Goal: Communication & Community: Participate in discussion

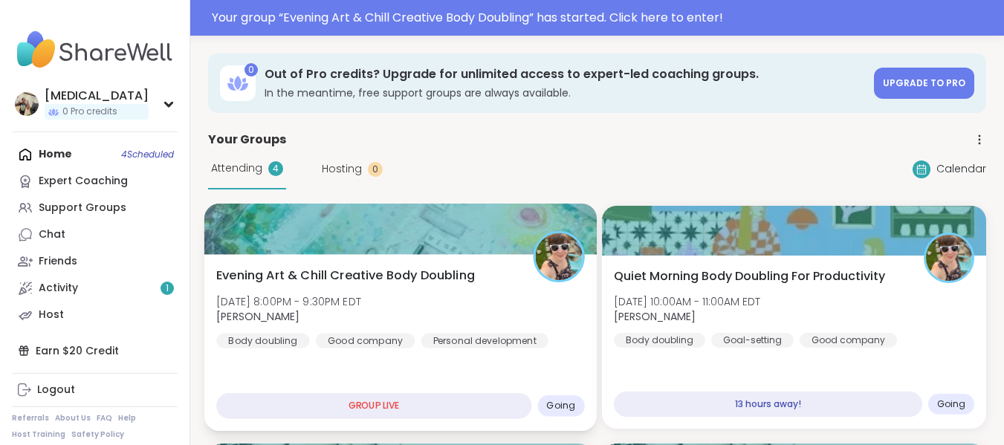
click at [494, 291] on div "Evening Art & Chill Creative Body Doubling [DATE] 8:00PM - 9:30PM EDT [PERSON_N…" at bounding box center [400, 308] width 368 height 82
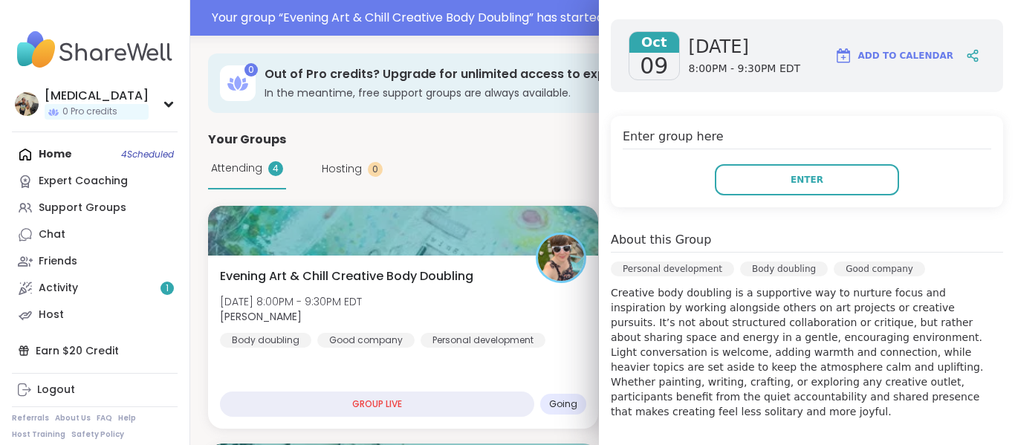
scroll to position [225, 0]
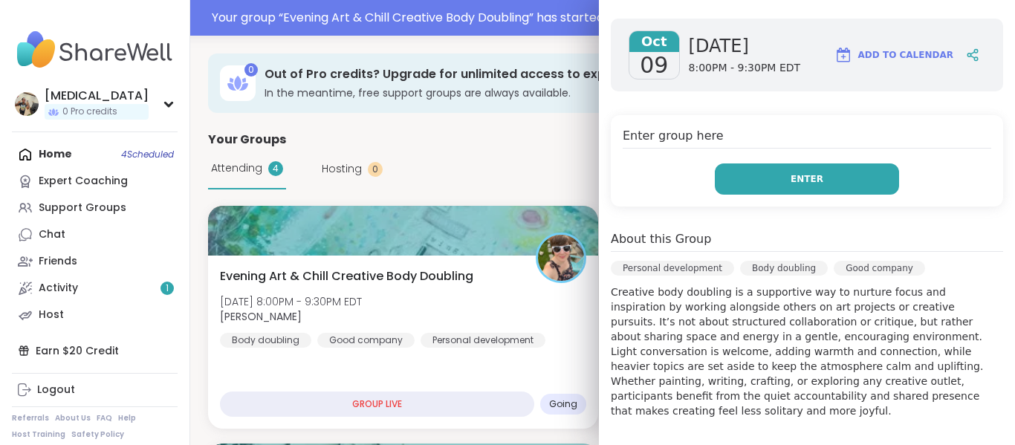
click at [810, 187] on button "Enter" at bounding box center [807, 179] width 184 height 31
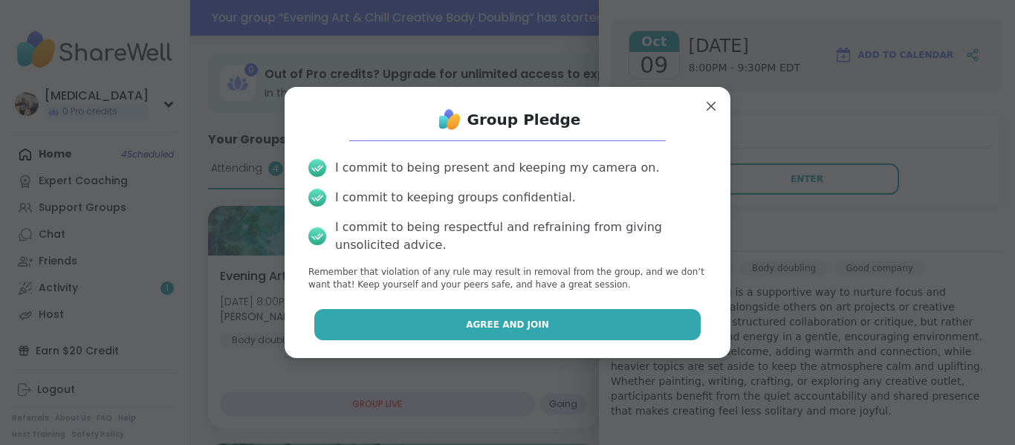
click at [550, 314] on button "Agree and Join" at bounding box center [507, 324] width 387 height 31
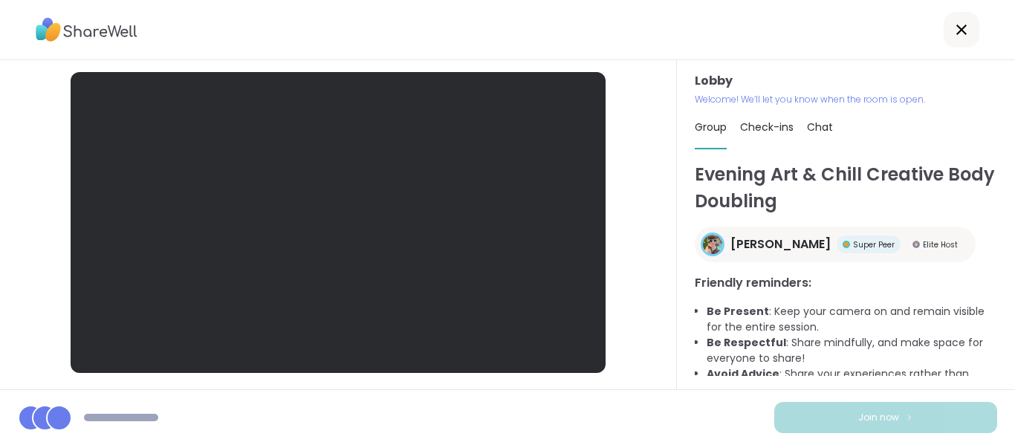
scroll to position [236, 0]
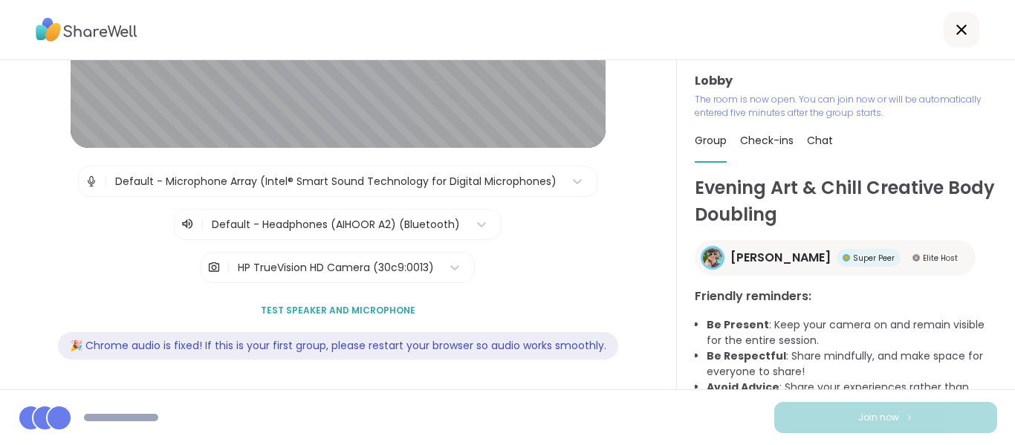
click at [402, 260] on div "HP TrueVision HD Camera (30c9:0013)" at bounding box center [336, 268] width 196 height 16
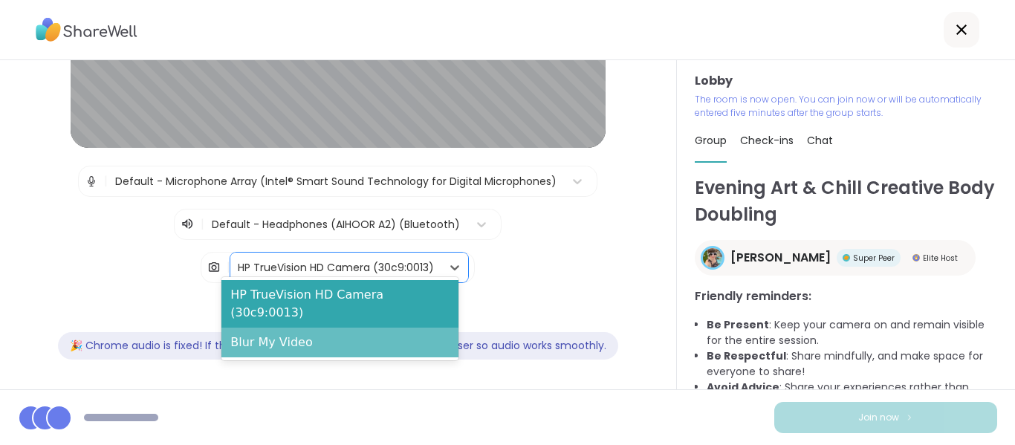
click at [378, 328] on div "Blur My Video" at bounding box center [340, 343] width 237 height 30
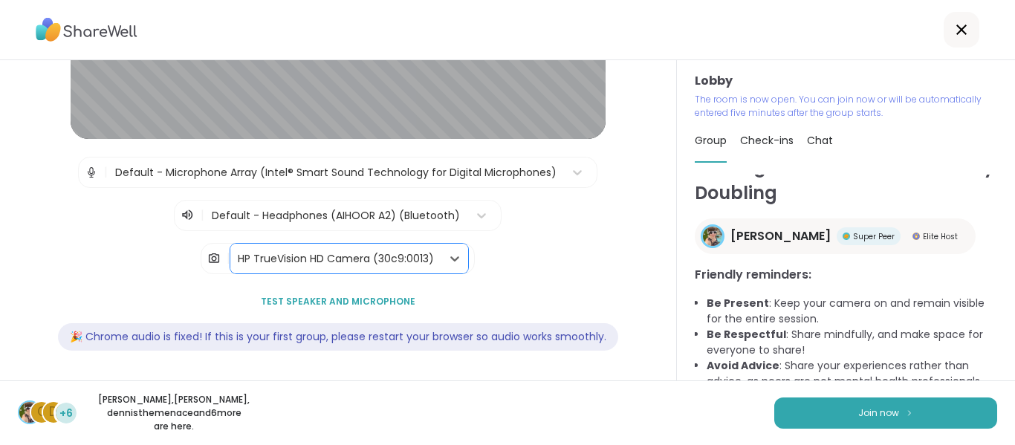
scroll to position [0, 0]
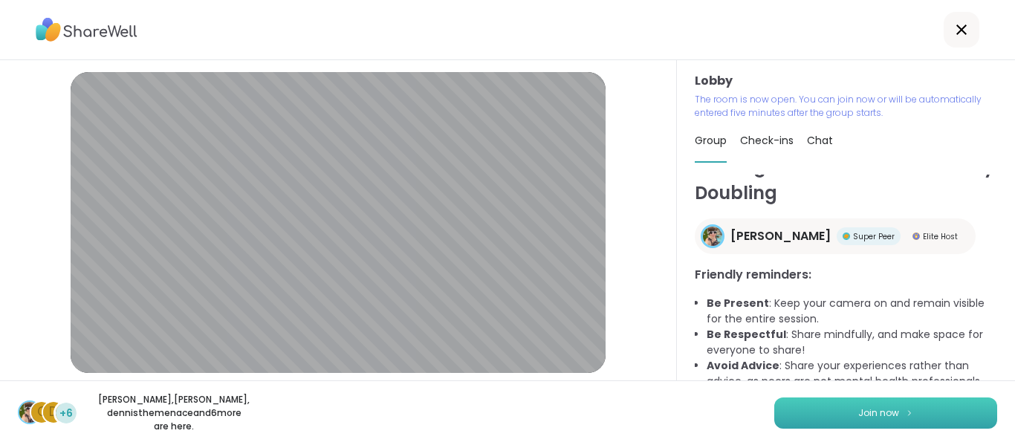
click at [792, 424] on button "Join now" at bounding box center [886, 413] width 223 height 31
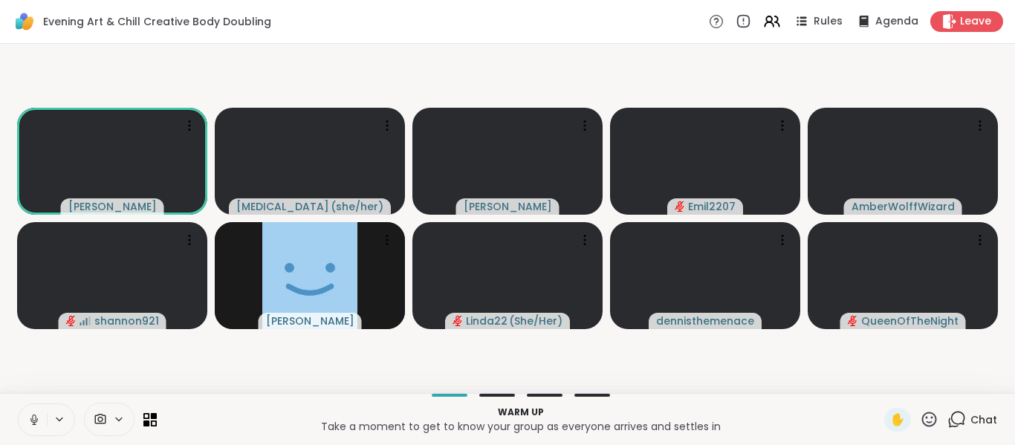
click at [40, 423] on icon at bounding box center [34, 419] width 13 height 13
click at [971, 416] on span "Chat" at bounding box center [984, 420] width 27 height 15
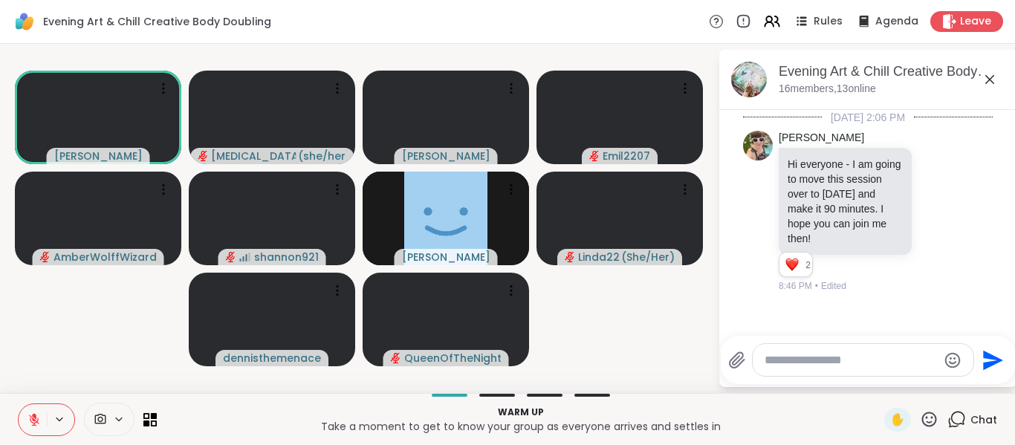
click at [25, 424] on button at bounding box center [33, 419] width 28 height 31
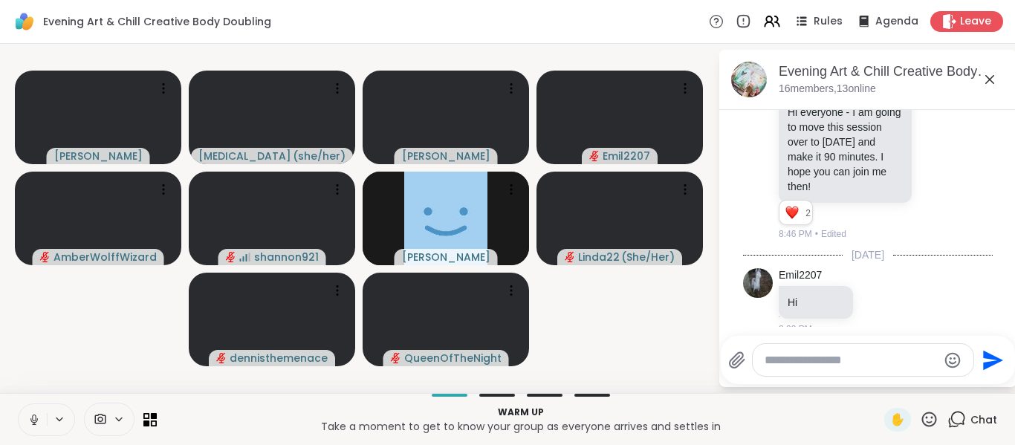
click at [27, 413] on button at bounding box center [33, 419] width 28 height 31
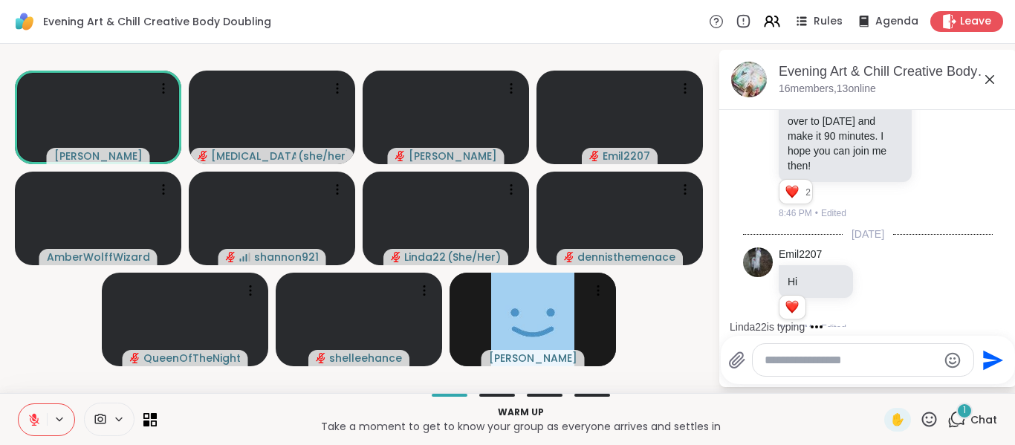
scroll to position [152, 0]
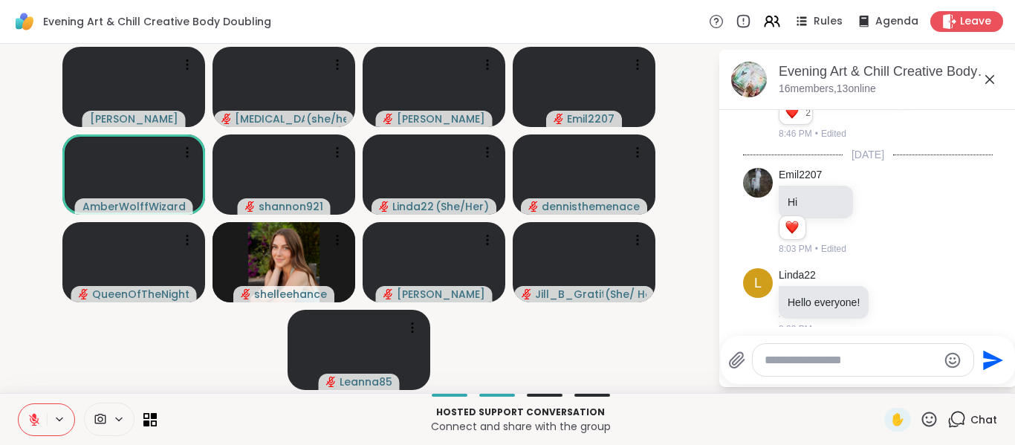
click at [859, 362] on textarea "Type your message" at bounding box center [851, 360] width 173 height 15
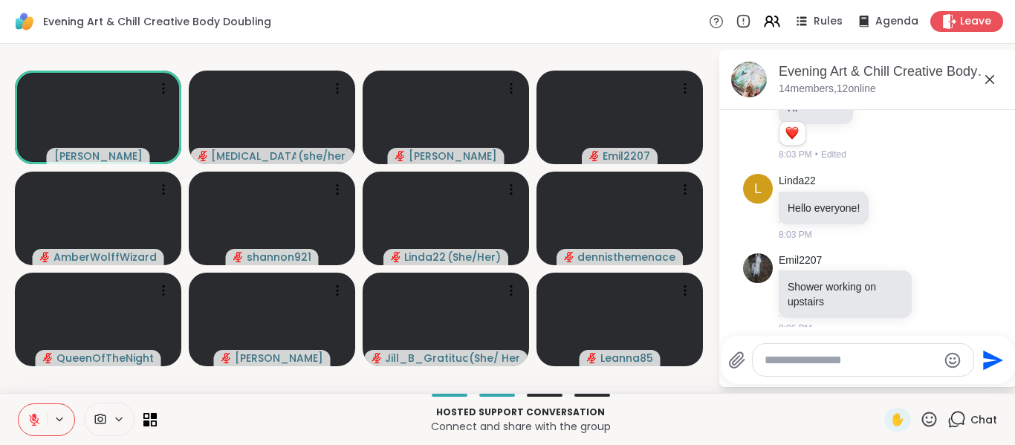
scroll to position [268, 0]
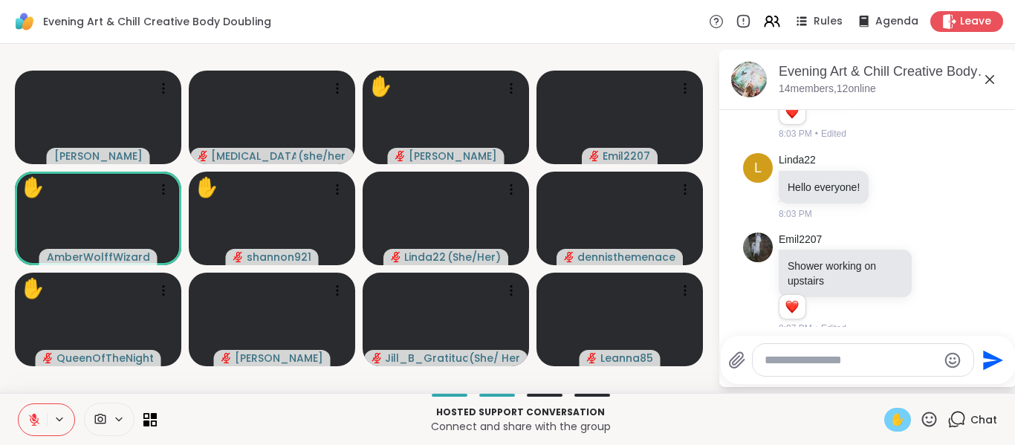
click at [894, 419] on span "✋" at bounding box center [898, 420] width 15 height 18
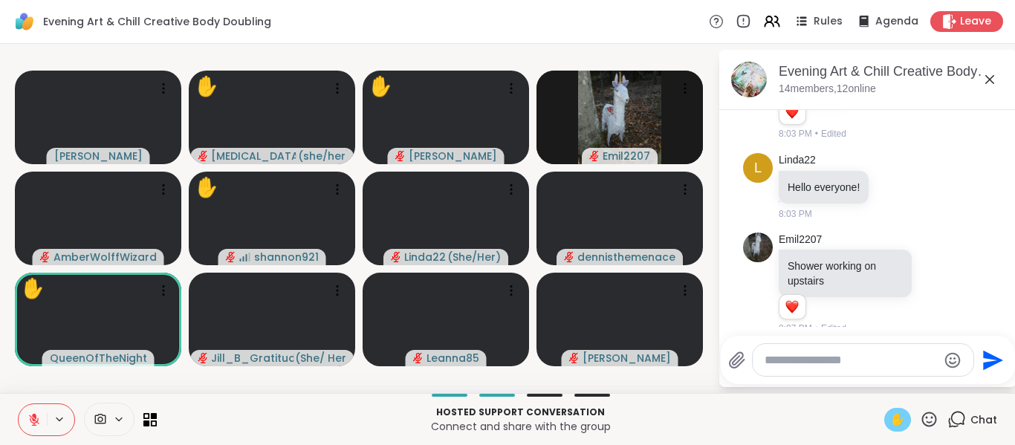
click at [920, 416] on icon at bounding box center [929, 419] width 19 height 19
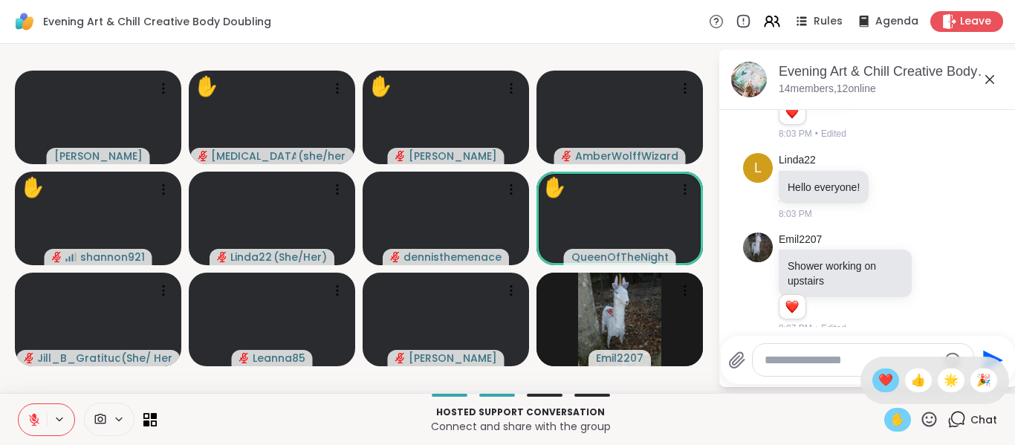
click at [879, 387] on span "❤️" at bounding box center [886, 381] width 15 height 18
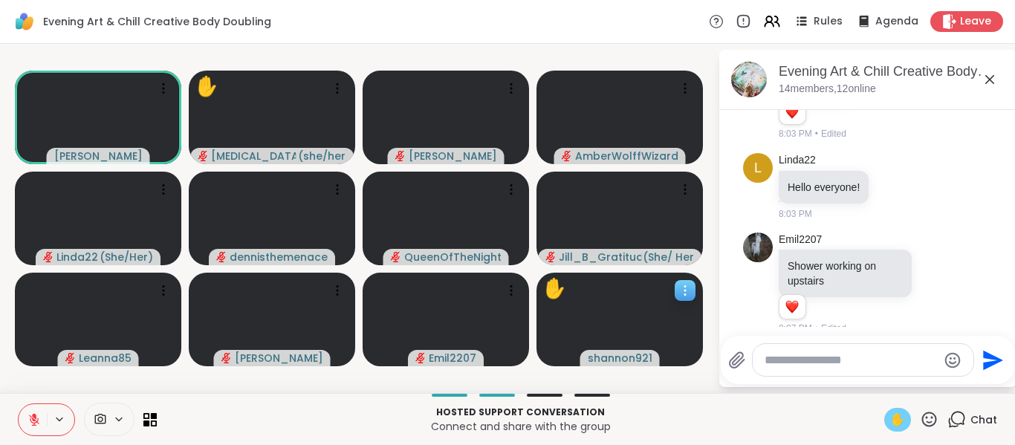
click at [676, 288] on div at bounding box center [685, 290] width 21 height 21
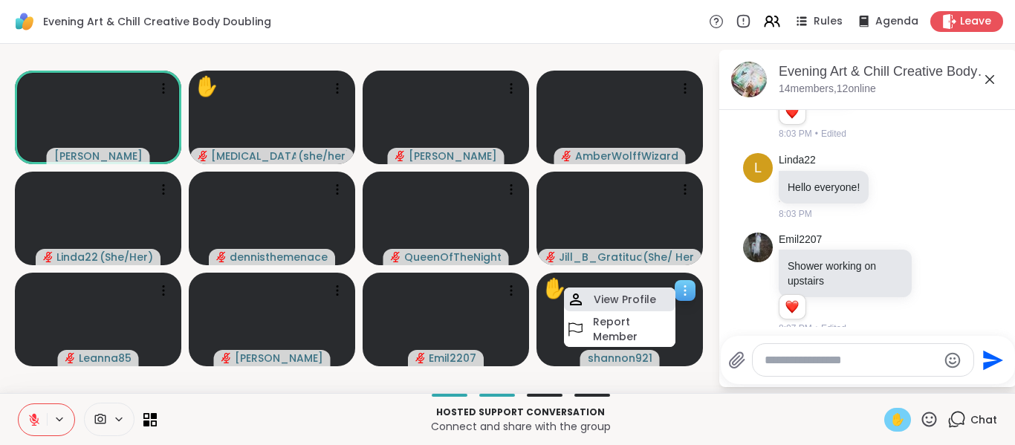
click at [628, 293] on h4 "View Profile" at bounding box center [625, 299] width 62 height 15
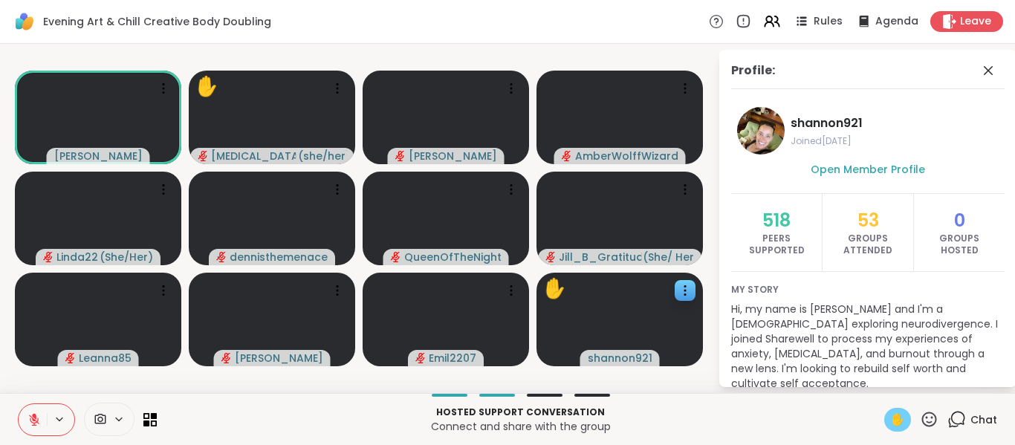
scroll to position [13, 0]
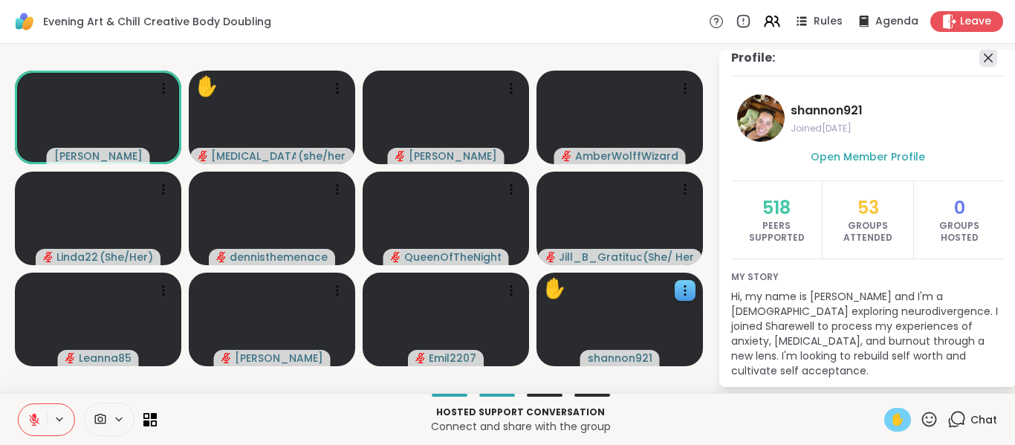
click at [980, 59] on icon at bounding box center [989, 58] width 18 height 18
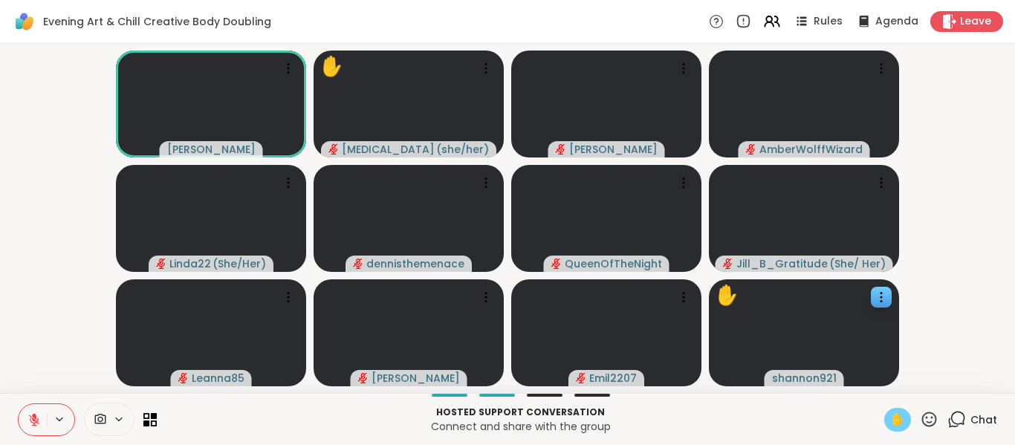
click at [971, 420] on span "Chat" at bounding box center [984, 420] width 27 height 15
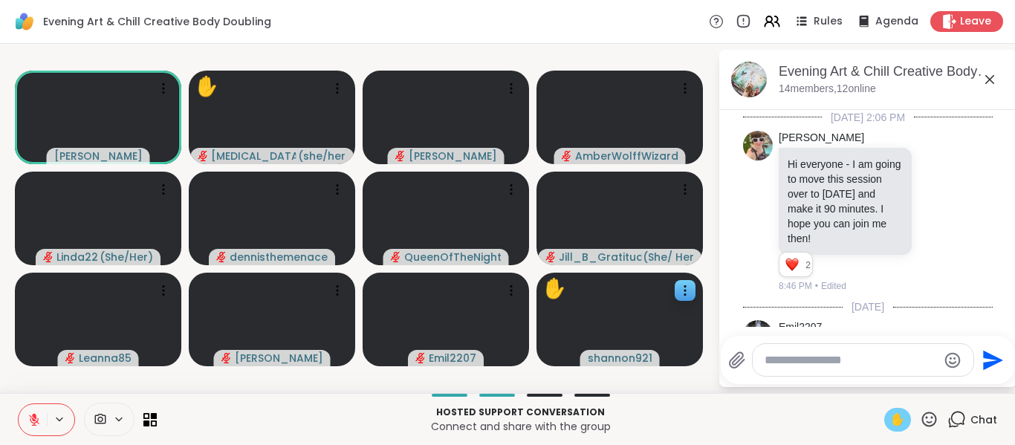
scroll to position [268, 0]
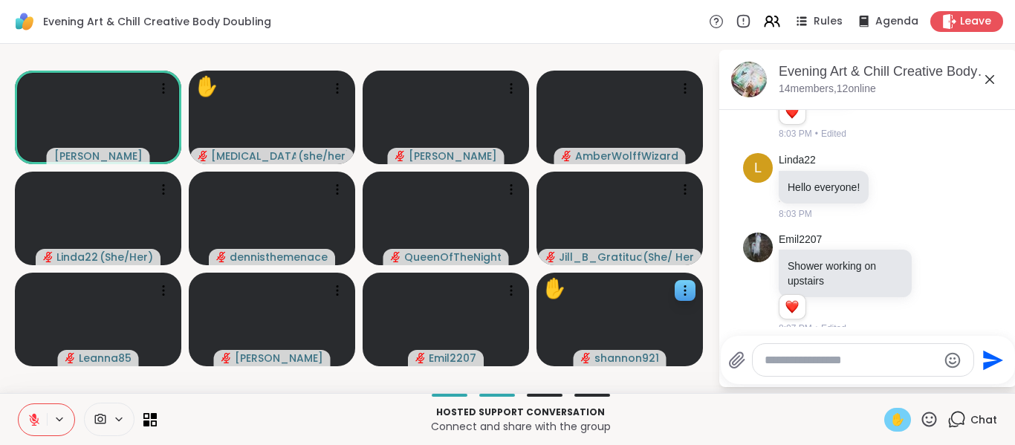
click at [19, 421] on button at bounding box center [33, 419] width 28 height 31
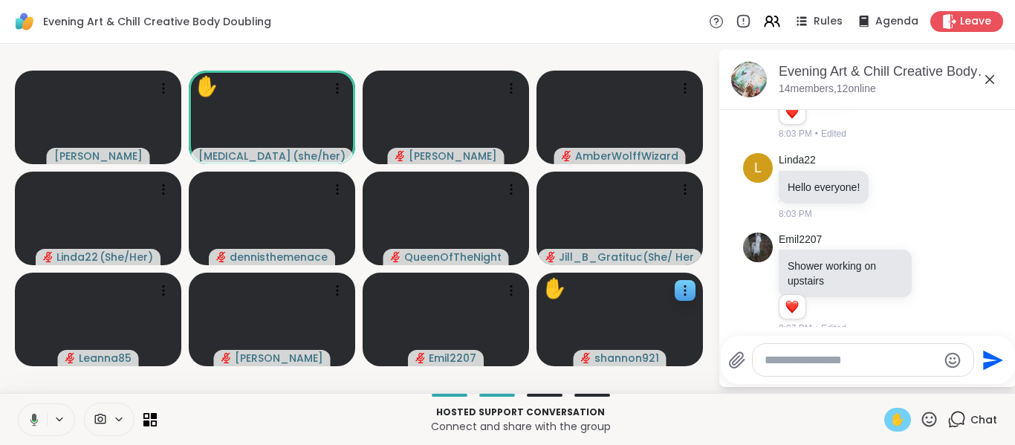
click at [891, 419] on span "✋" at bounding box center [898, 420] width 15 height 18
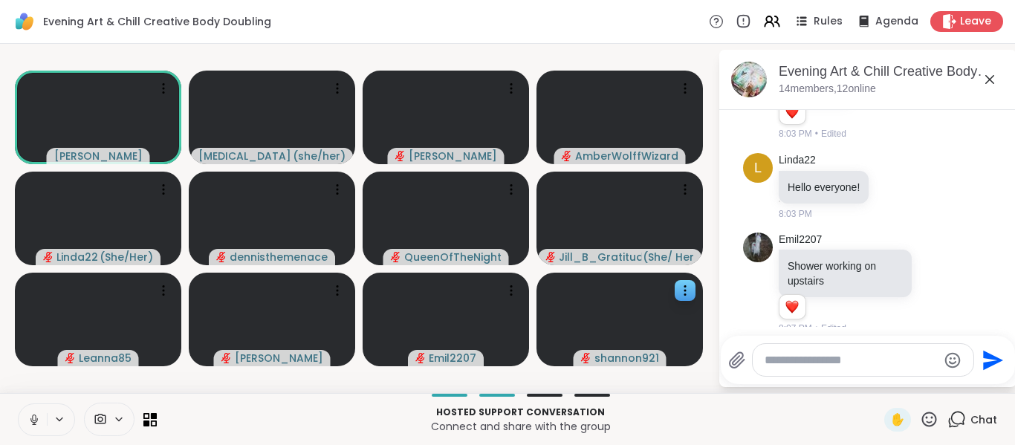
click at [263, 415] on p "Hosted support conversation" at bounding box center [521, 412] width 710 height 13
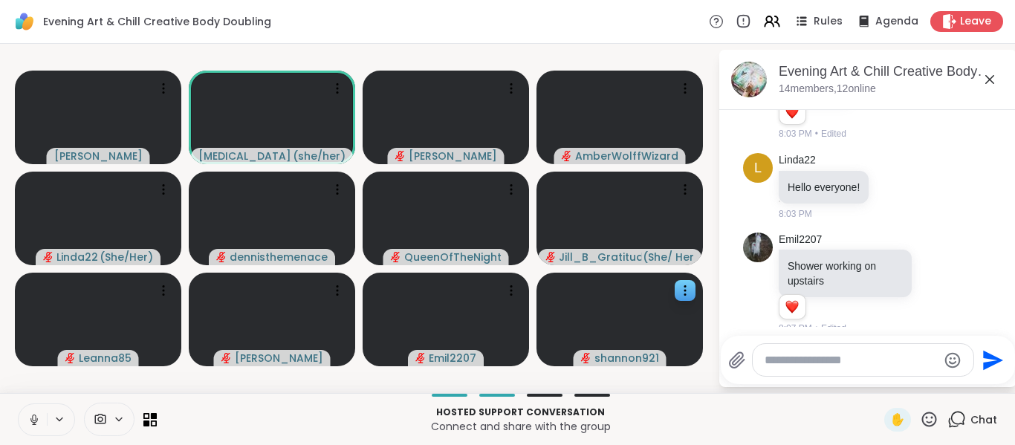
click at [29, 418] on icon at bounding box center [34, 419] width 13 height 13
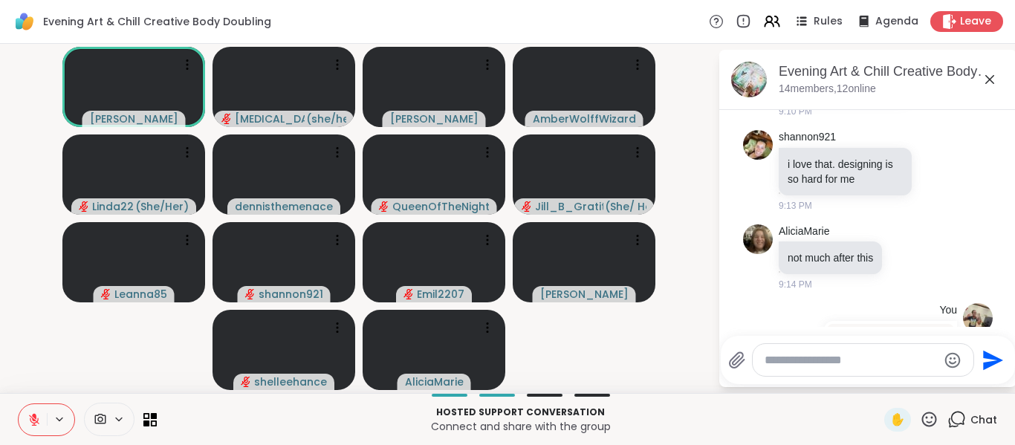
scroll to position [2180, 0]
